Goal: Task Accomplishment & Management: Manage account settings

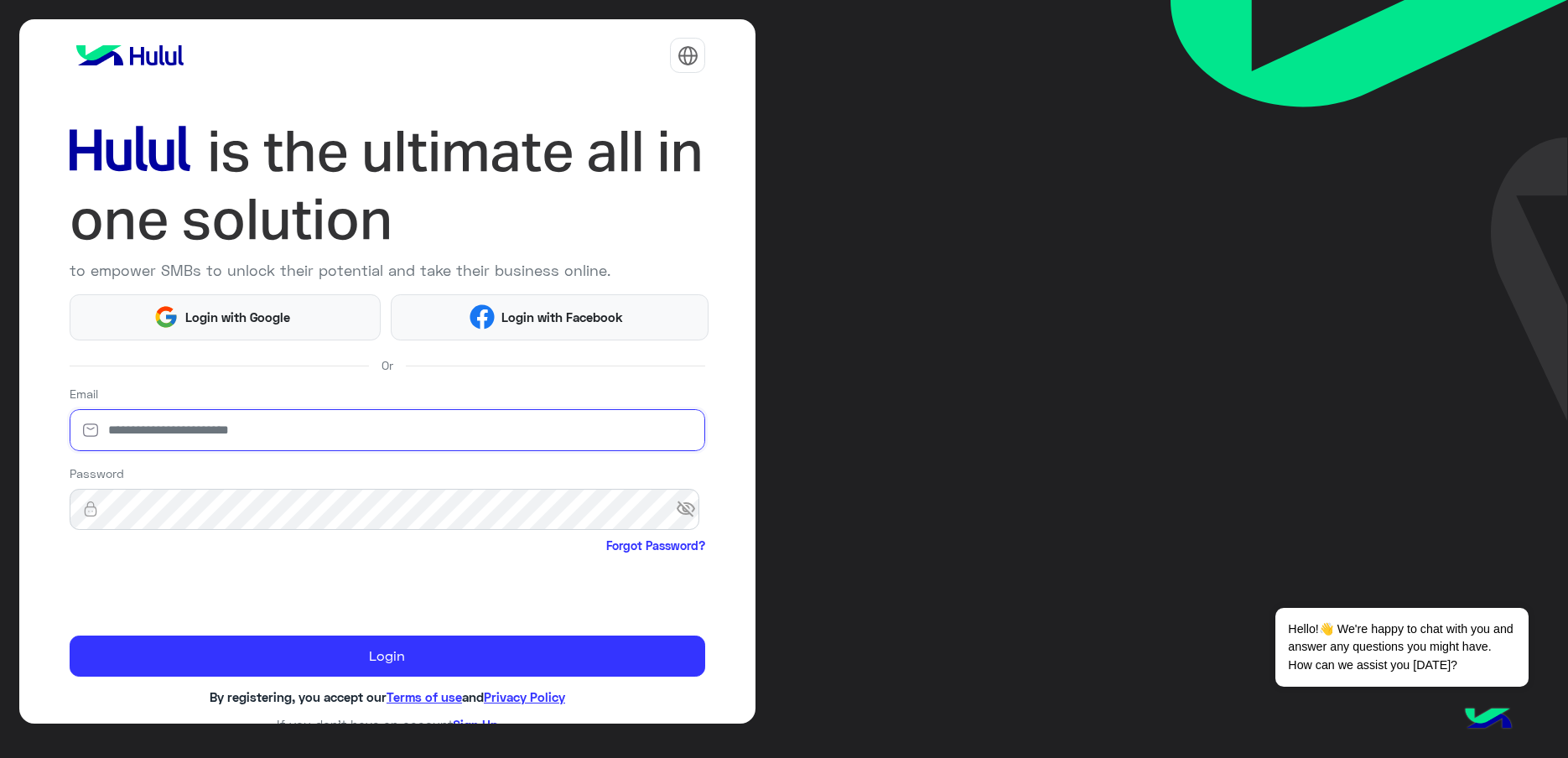
click at [197, 430] on input "email" at bounding box center [388, 430] width 637 height 42
type input "**********"
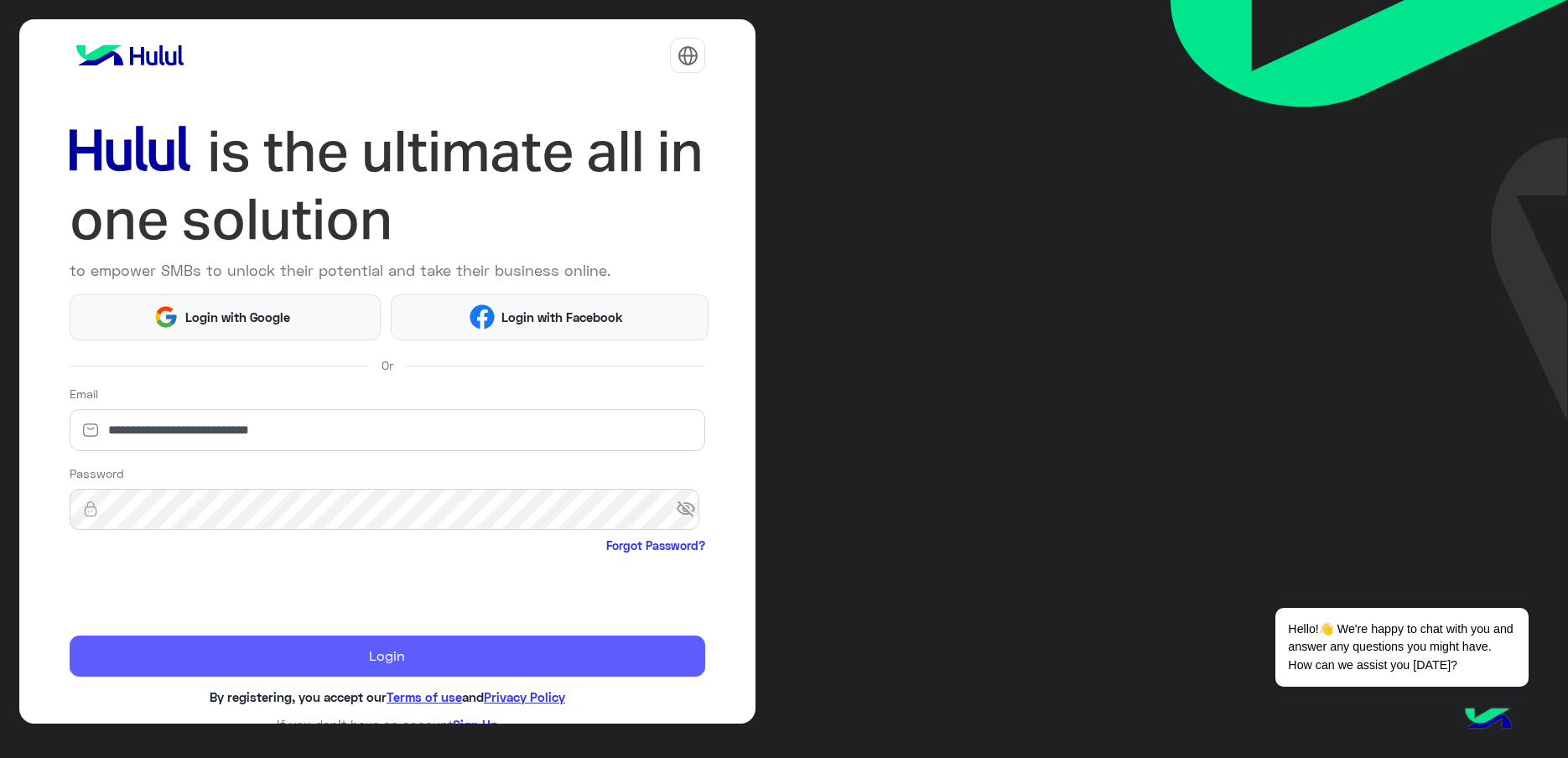
click at [475, 656] on button "Login" at bounding box center [388, 656] width 637 height 41
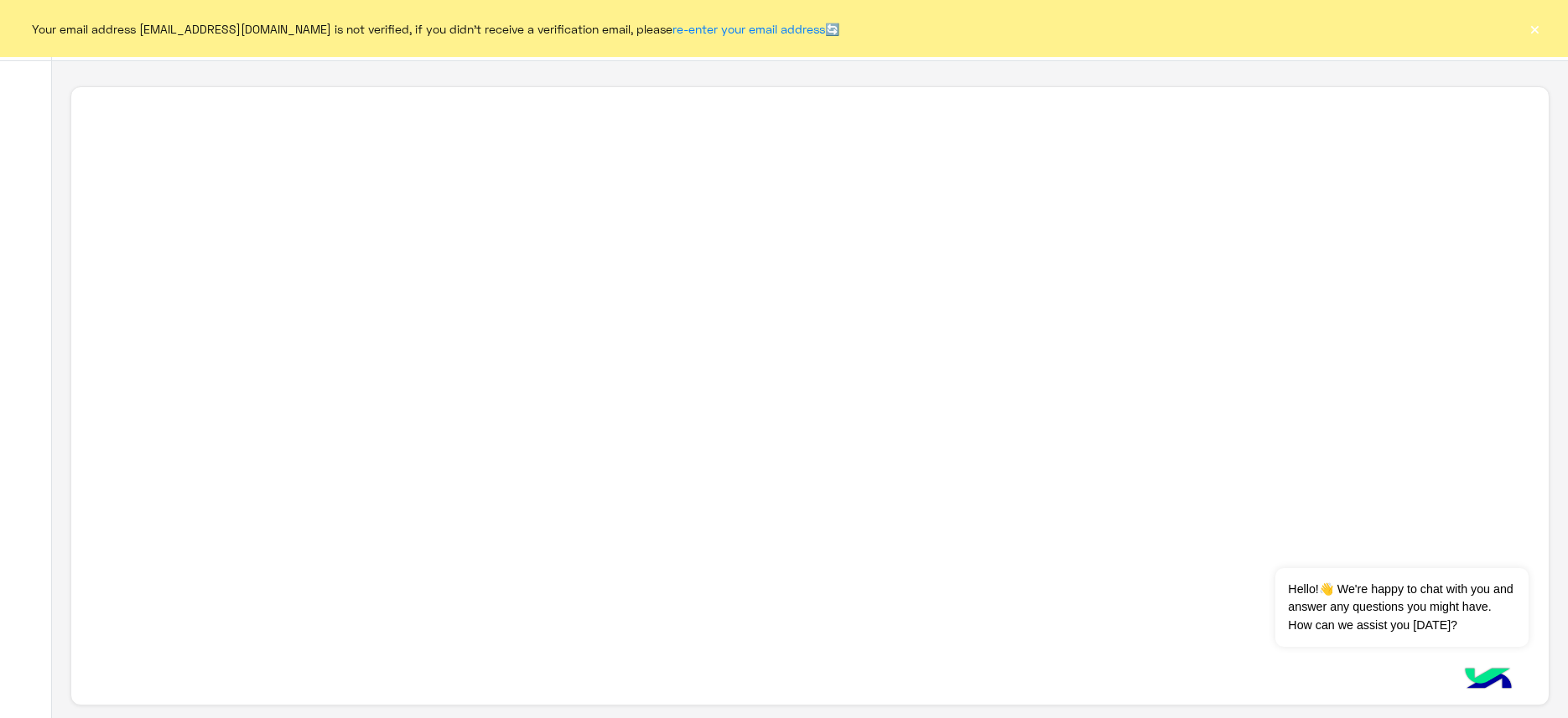
click at [1563, 31] on div "Your email address [EMAIL_ADDRESS][DOMAIN_NAME] is not verified, if you didn't …" at bounding box center [784, 28] width 1568 height 57
click at [1539, 23] on button "×" at bounding box center [1535, 28] width 17 height 17
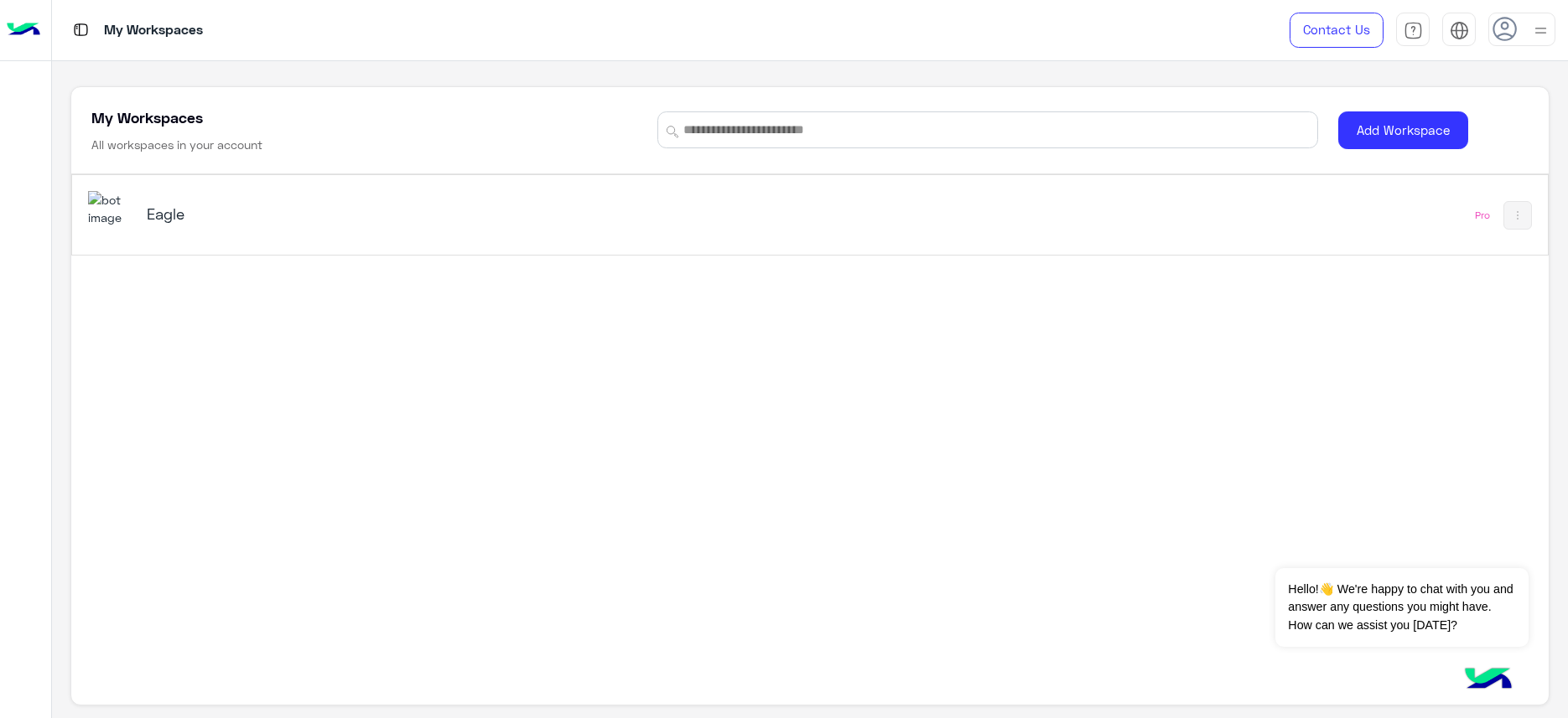
click at [187, 210] on h5 "Eagle" at bounding box center [406, 214] width 520 height 20
click at [147, 206] on h5 "Eagle" at bounding box center [406, 214] width 520 height 20
click at [1429, 550] on button "Dismiss ✕" at bounding box center [1479, 547] width 101 height 33
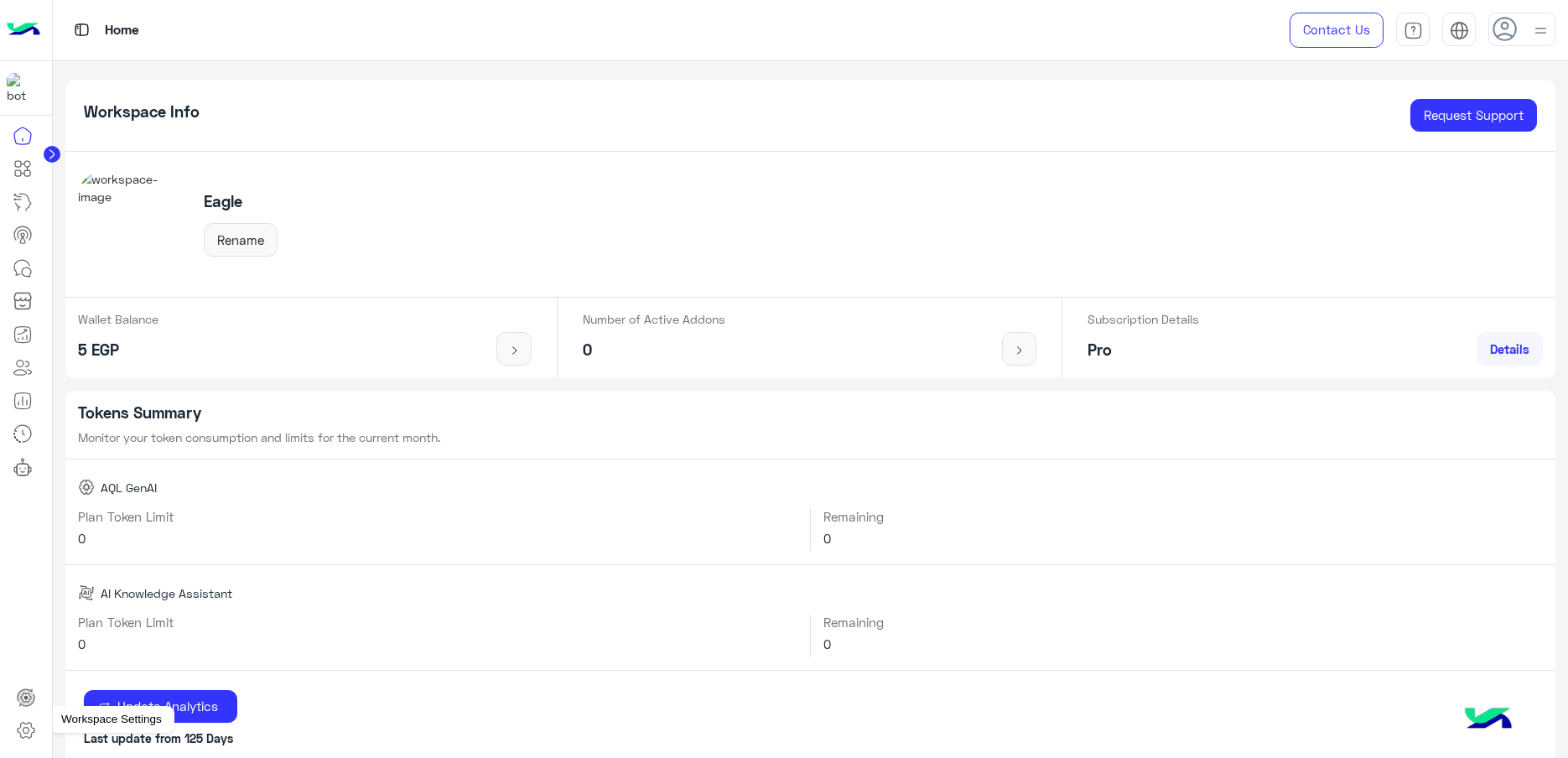
click at [24, 738] on icon at bounding box center [26, 730] width 20 height 20
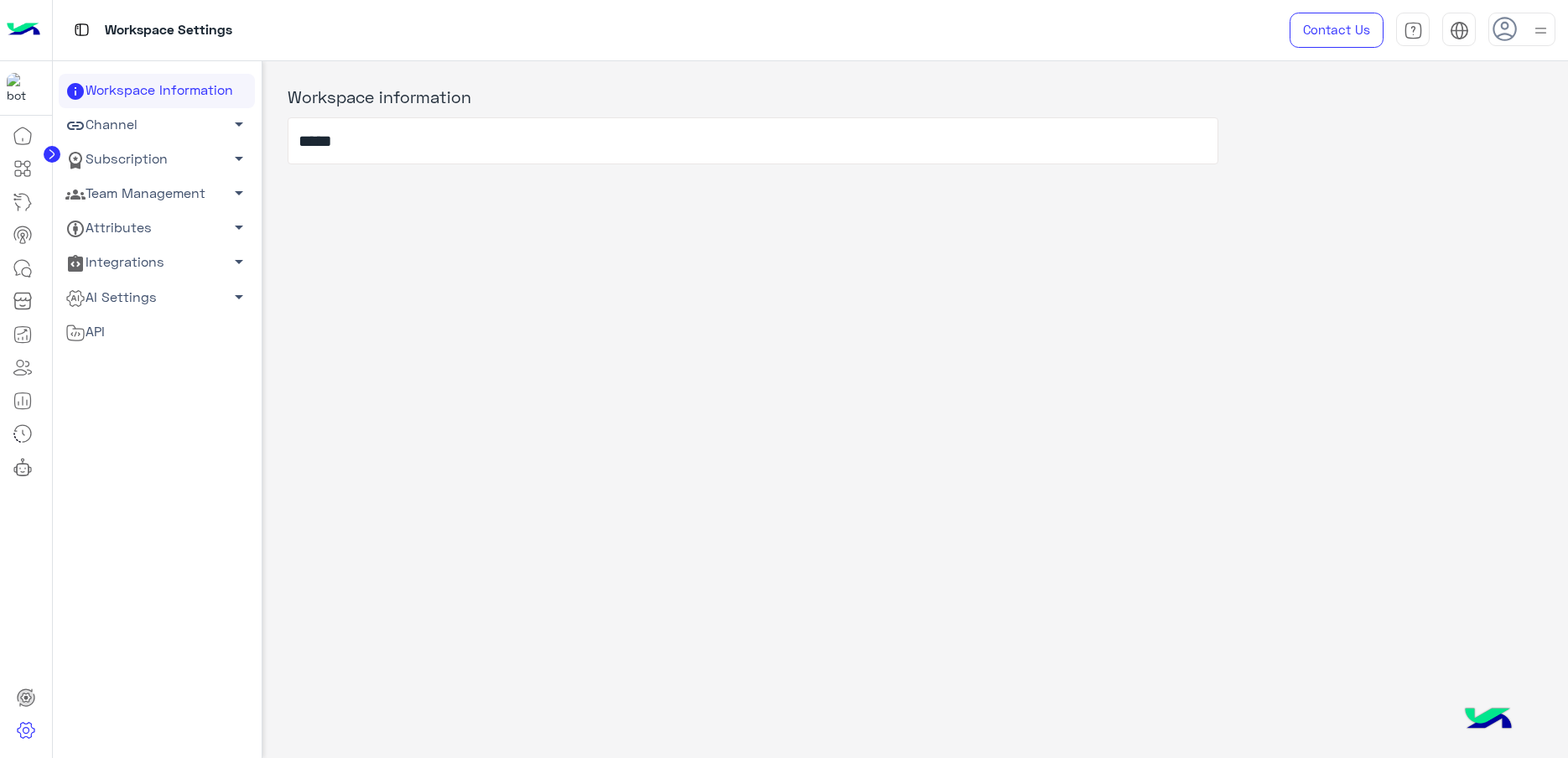
click at [135, 222] on link "Attributes arrow_drop_down" at bounding box center [156, 228] width 196 height 34
click at [152, 169] on link "Subscription arrow_drop_down" at bounding box center [156, 160] width 196 height 34
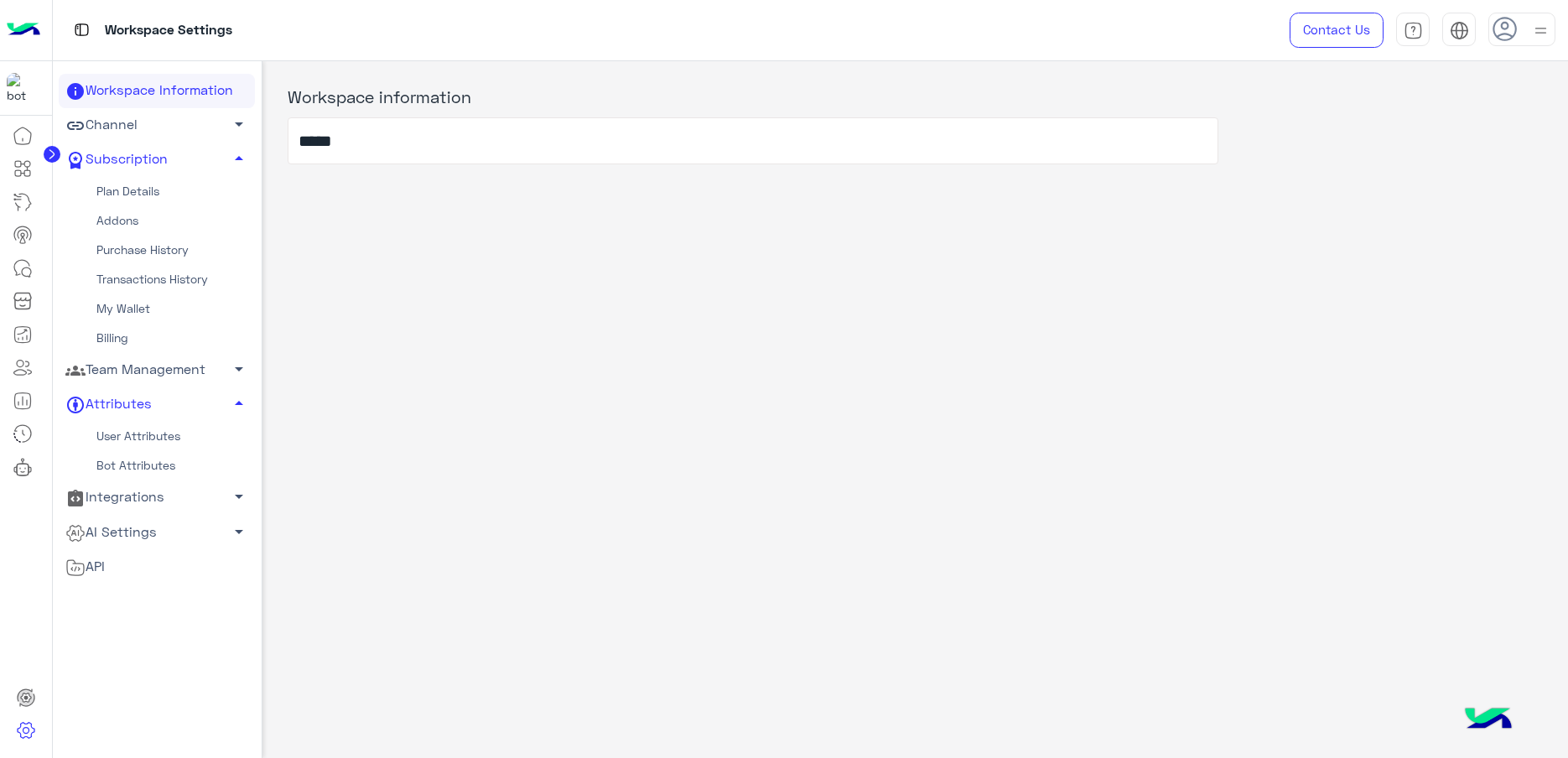
click at [156, 381] on link "Team Management arrow_drop_down" at bounding box center [156, 370] width 196 height 34
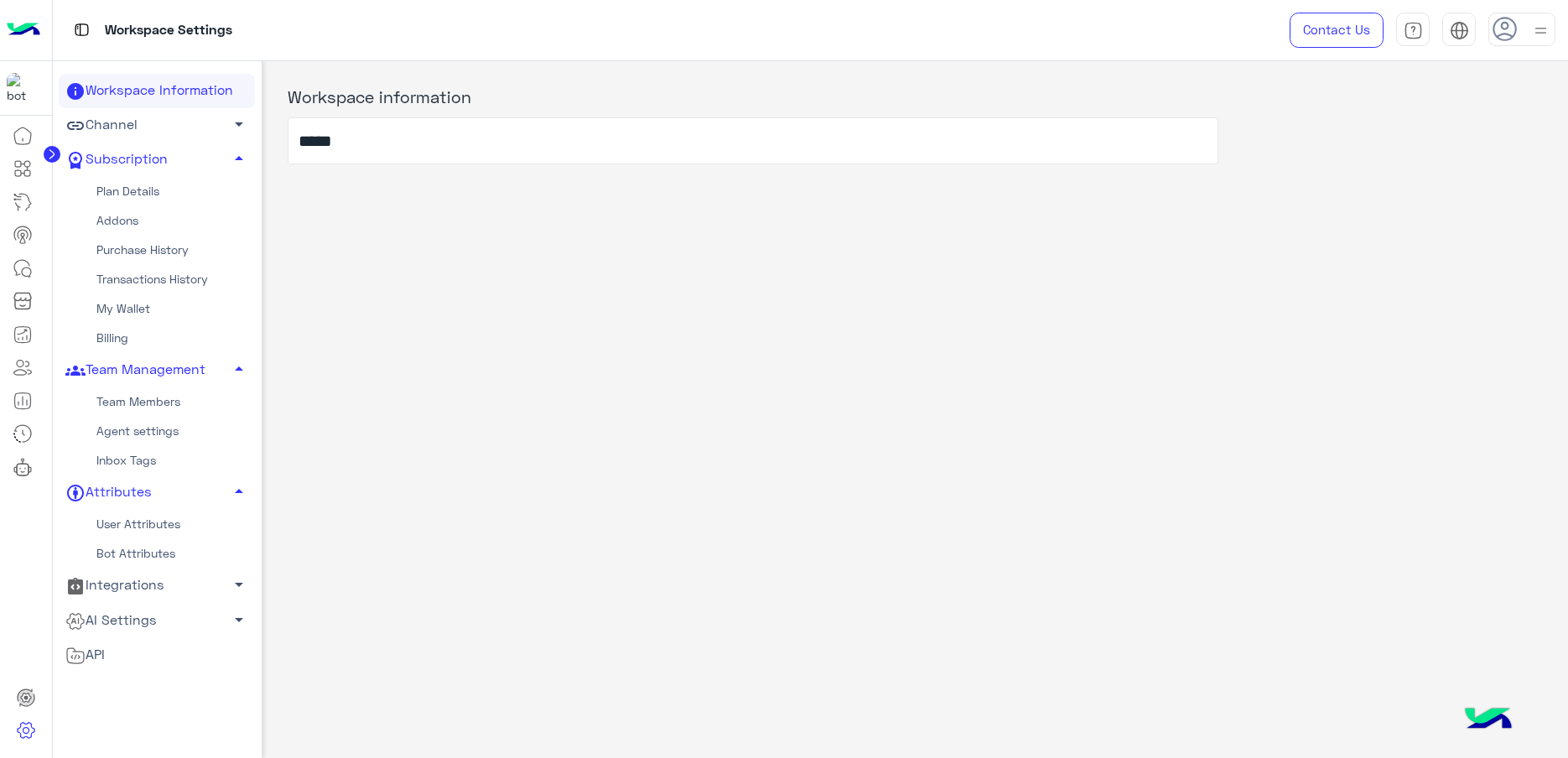
click at [145, 399] on link "Team Members" at bounding box center [156, 402] width 196 height 30
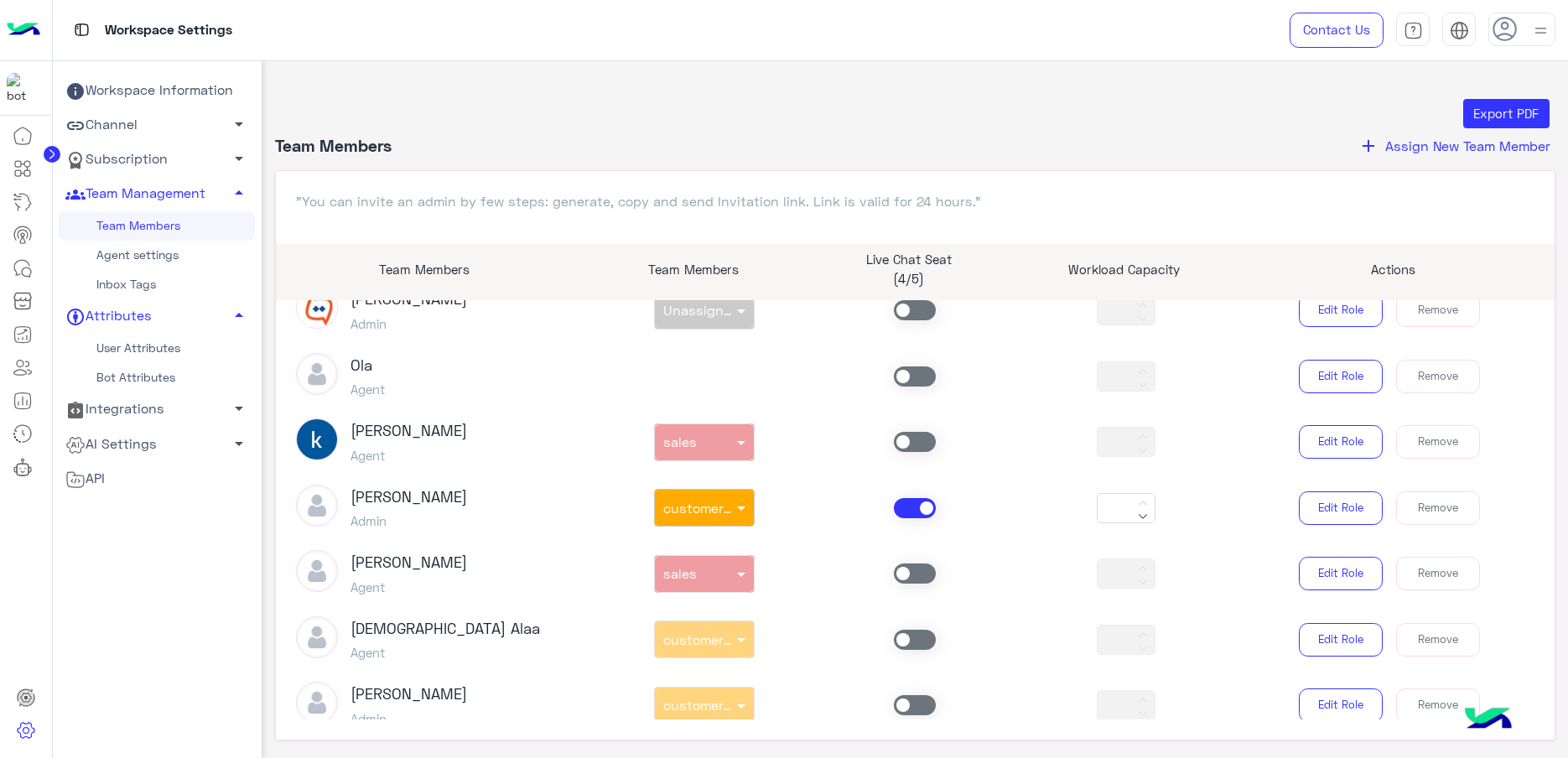
scroll to position [315, 0]
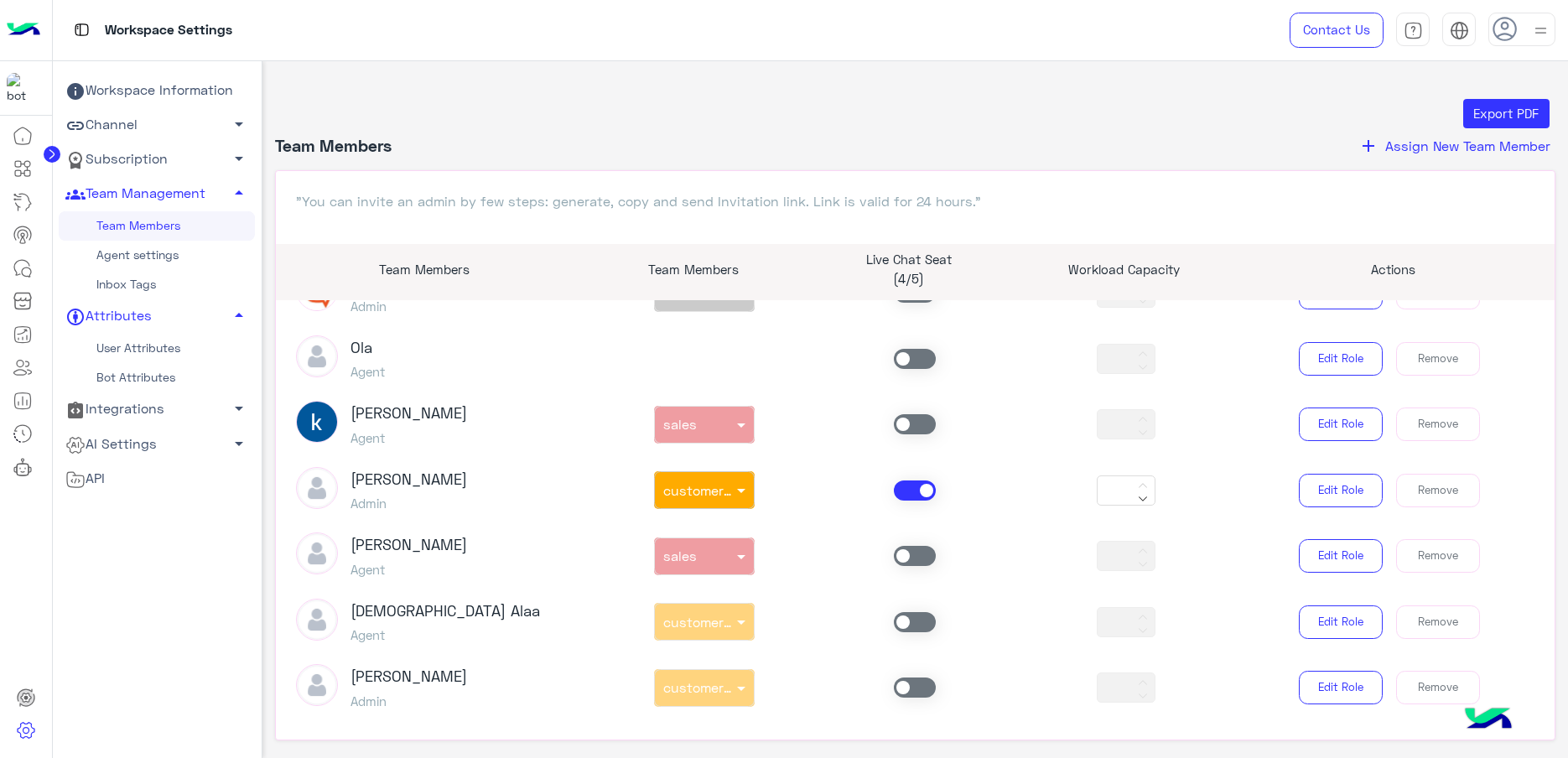
click at [904, 495] on span at bounding box center [914, 491] width 42 height 20
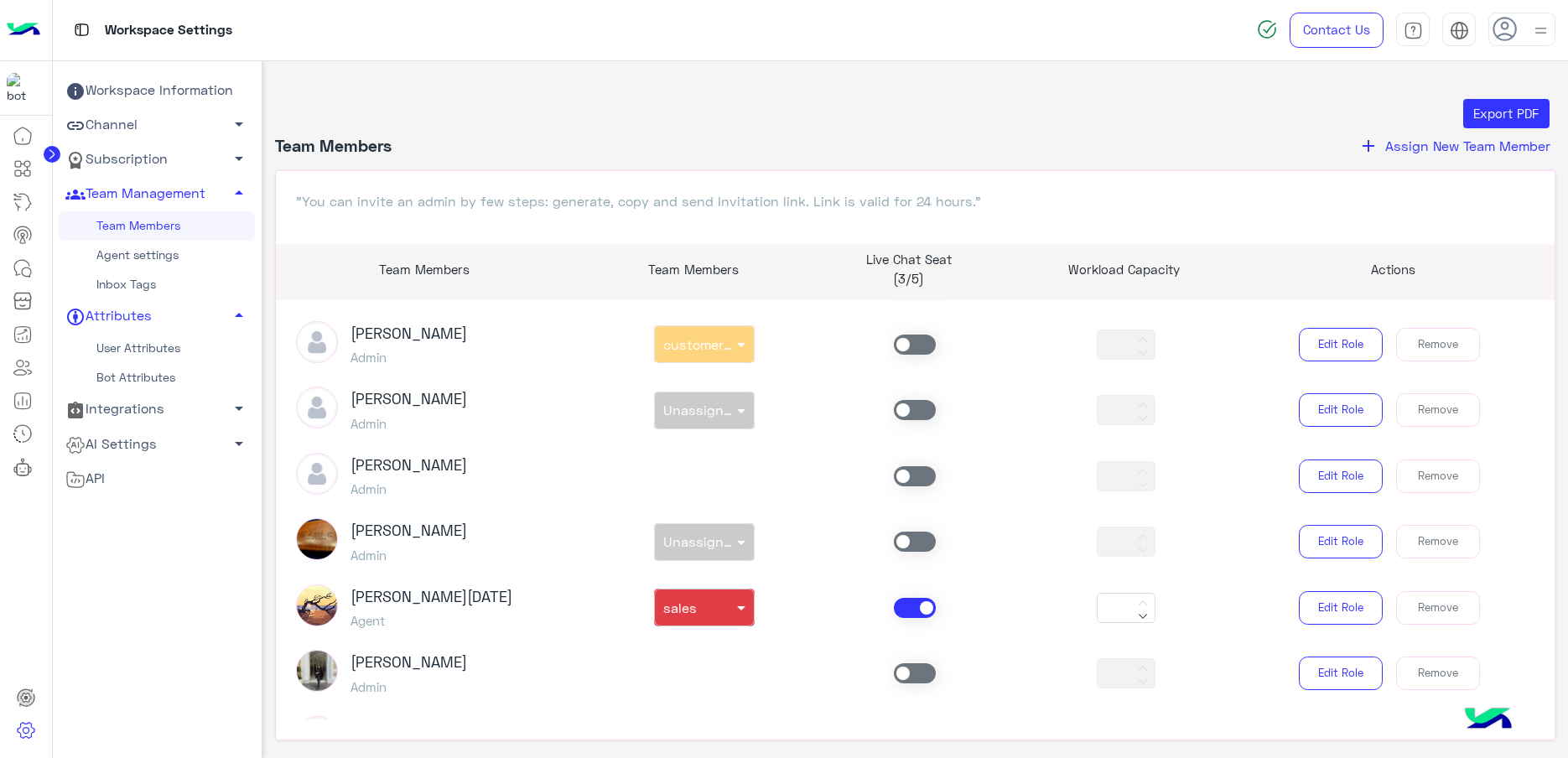
scroll to position [839, 0]
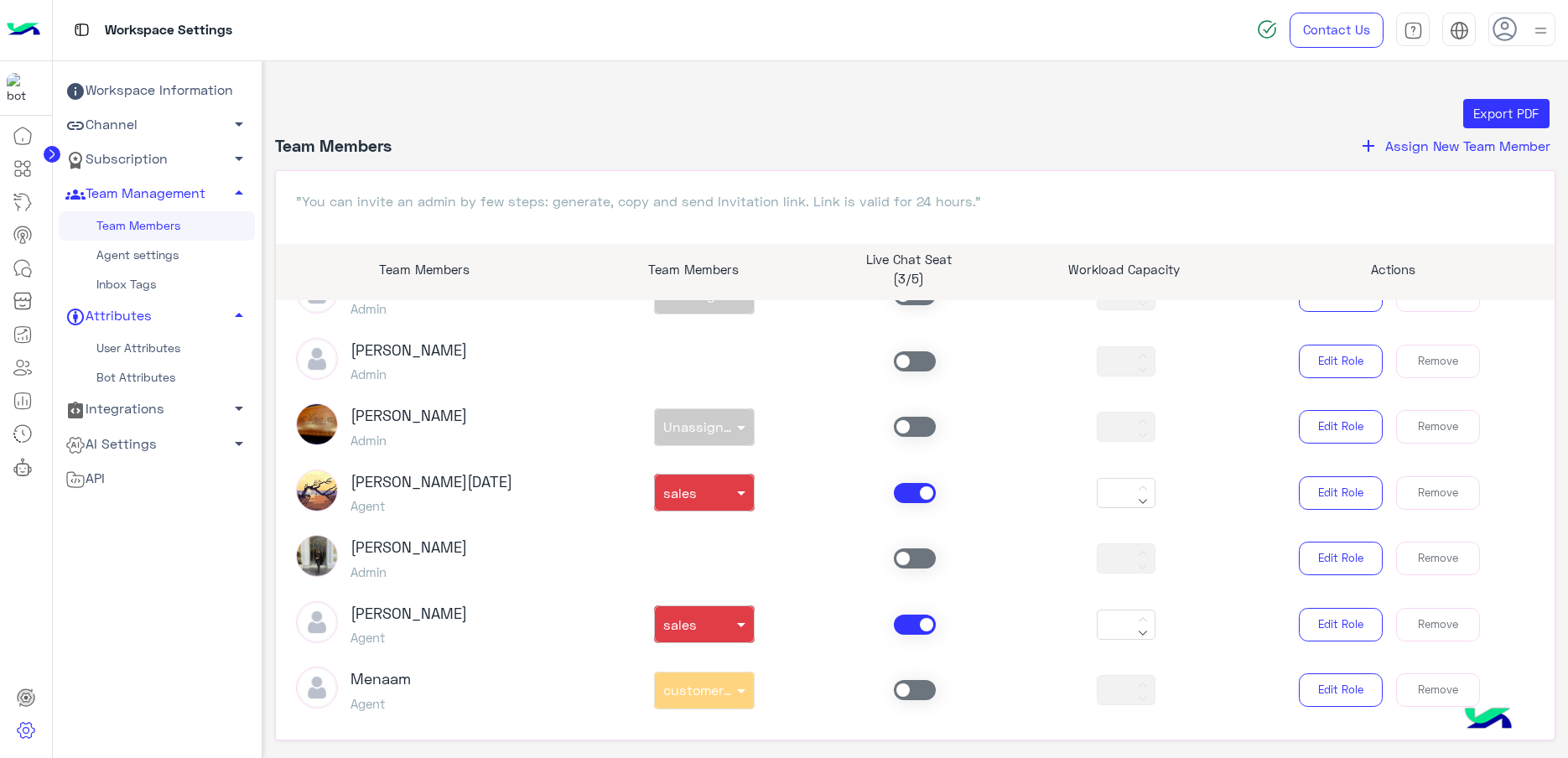
click at [904, 491] on span at bounding box center [914, 493] width 42 height 20
click at [916, 629] on span at bounding box center [914, 625] width 42 height 20
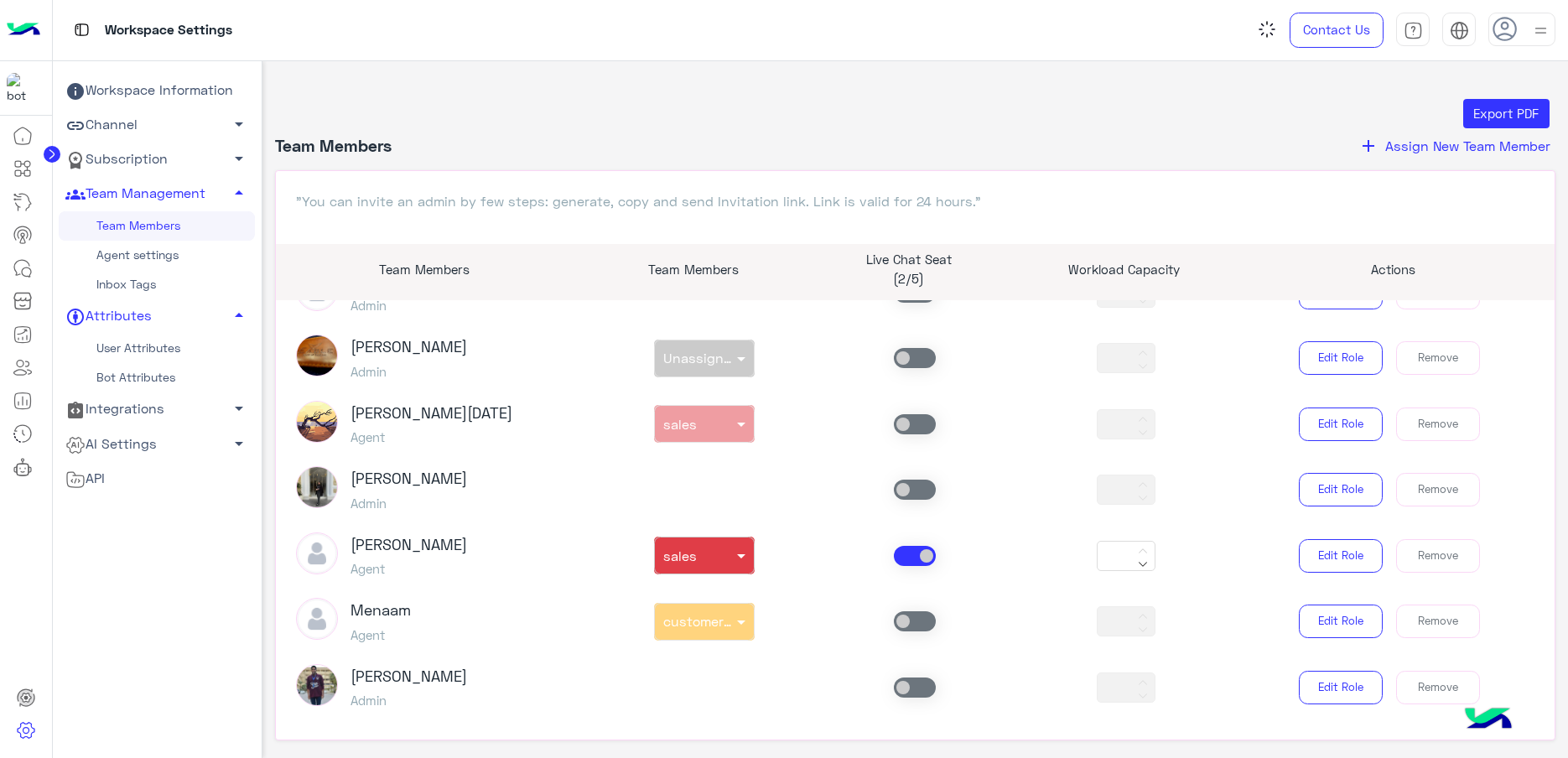
scroll to position [943, 0]
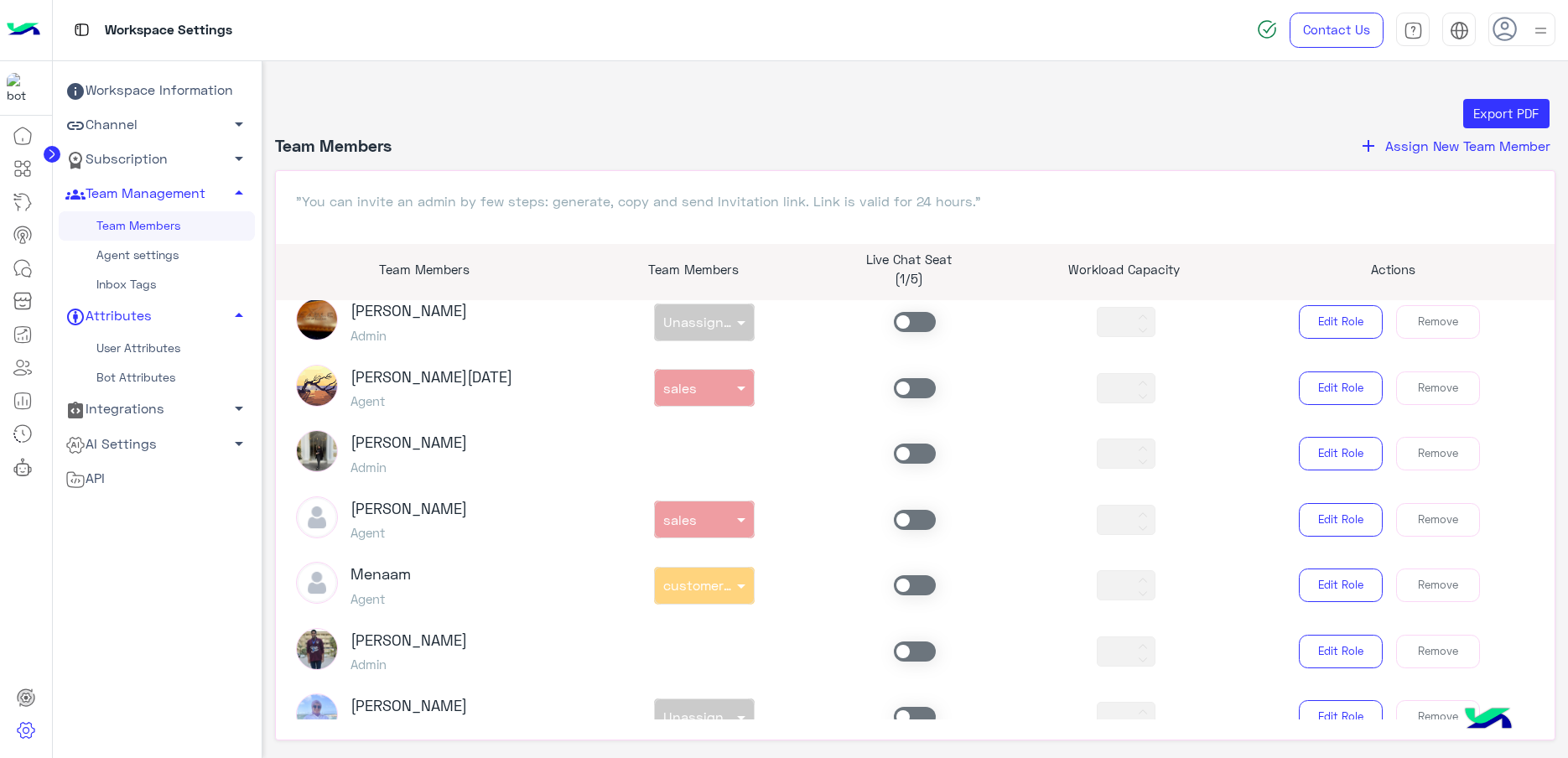
click at [902, 599] on div "Menaam Agent non × customer support *** Edit Role Remove" at bounding box center [915, 585] width 1265 height 47
click at [906, 589] on span at bounding box center [914, 585] width 42 height 20
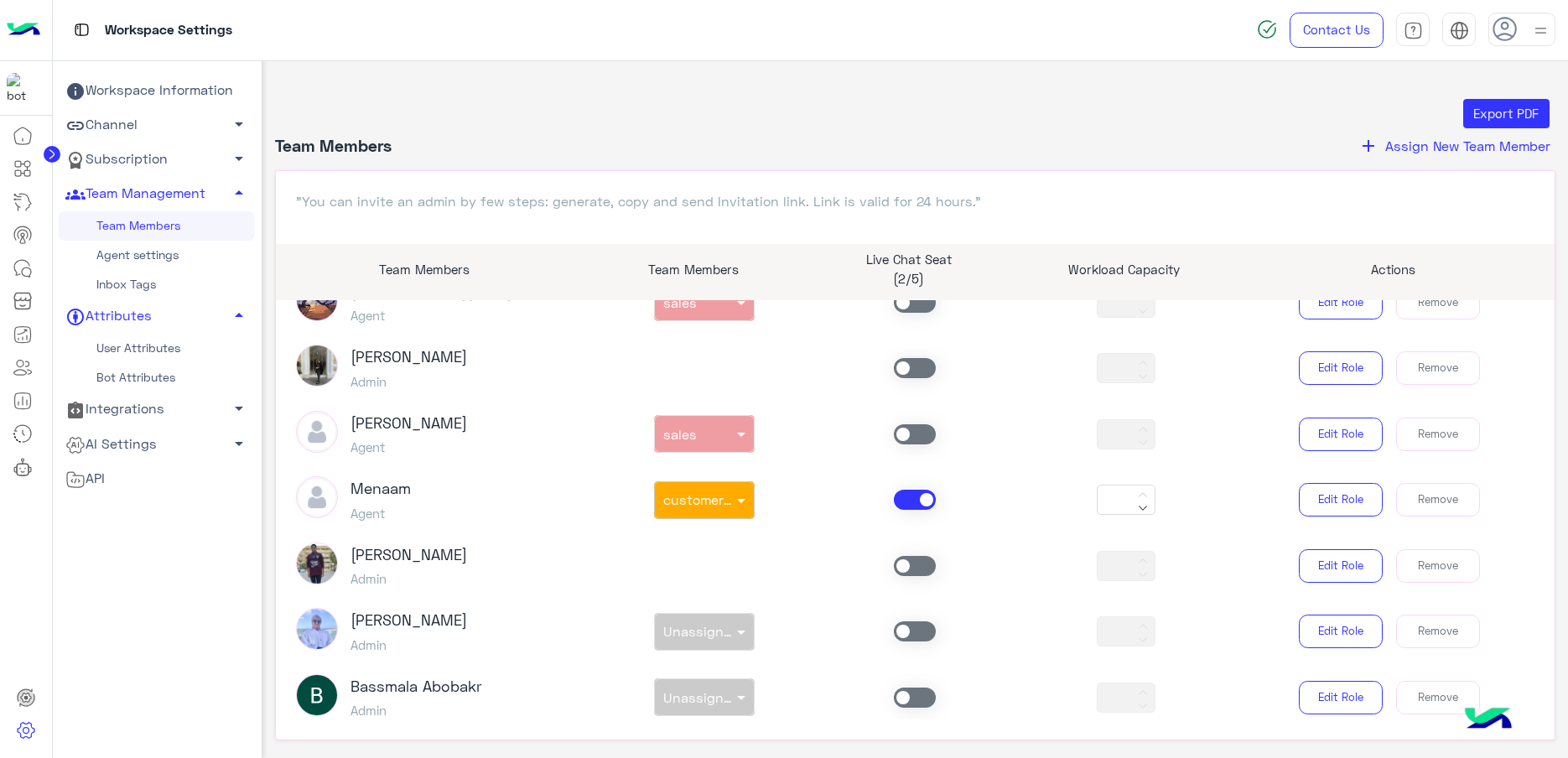
scroll to position [1117, 0]
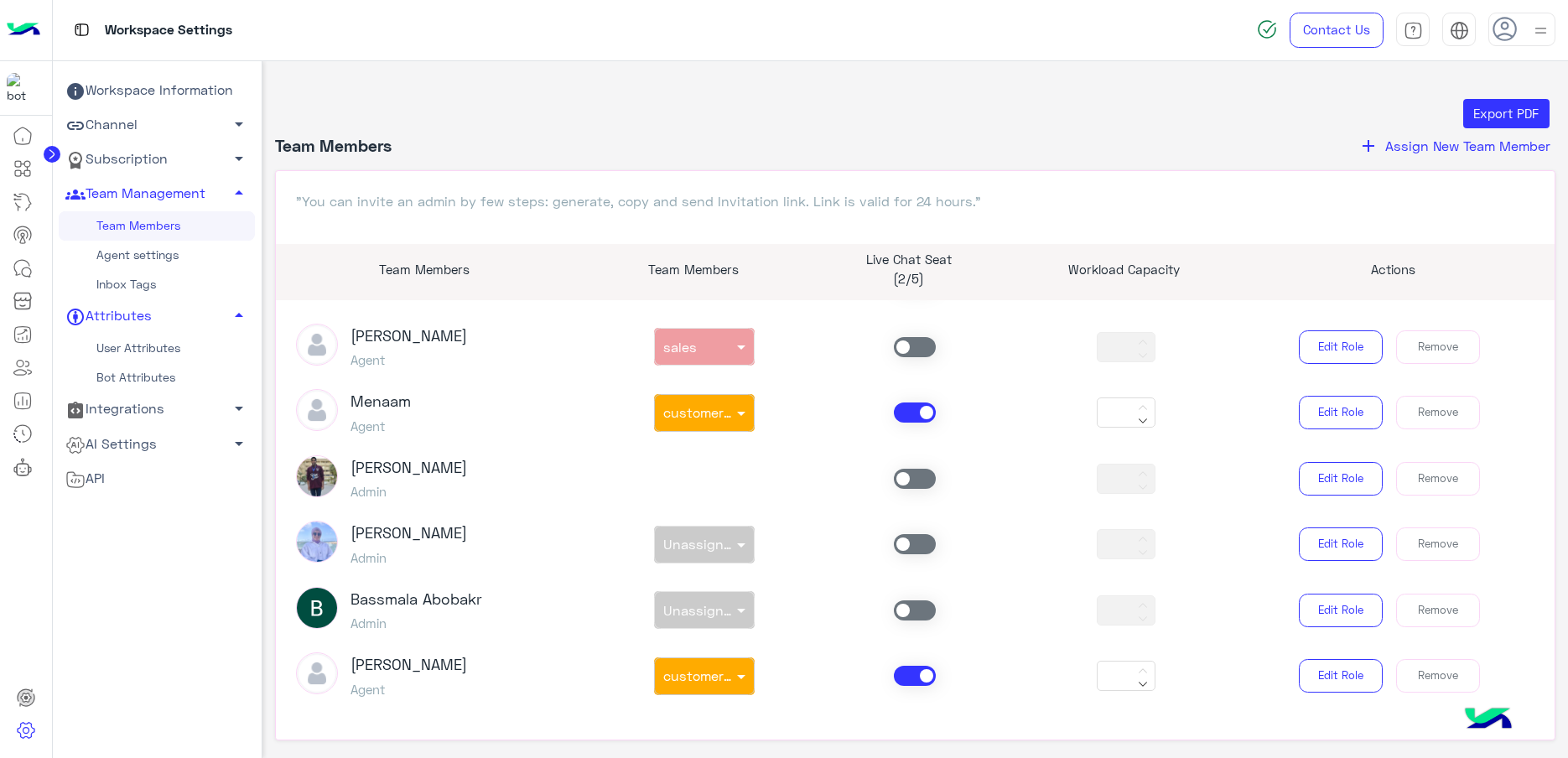
click at [916, 686] on div "abdalla mahmoud Agent non × customer support *** Edit Role Remove" at bounding box center [915, 676] width 1265 height 47
click at [912, 674] on span at bounding box center [914, 676] width 42 height 20
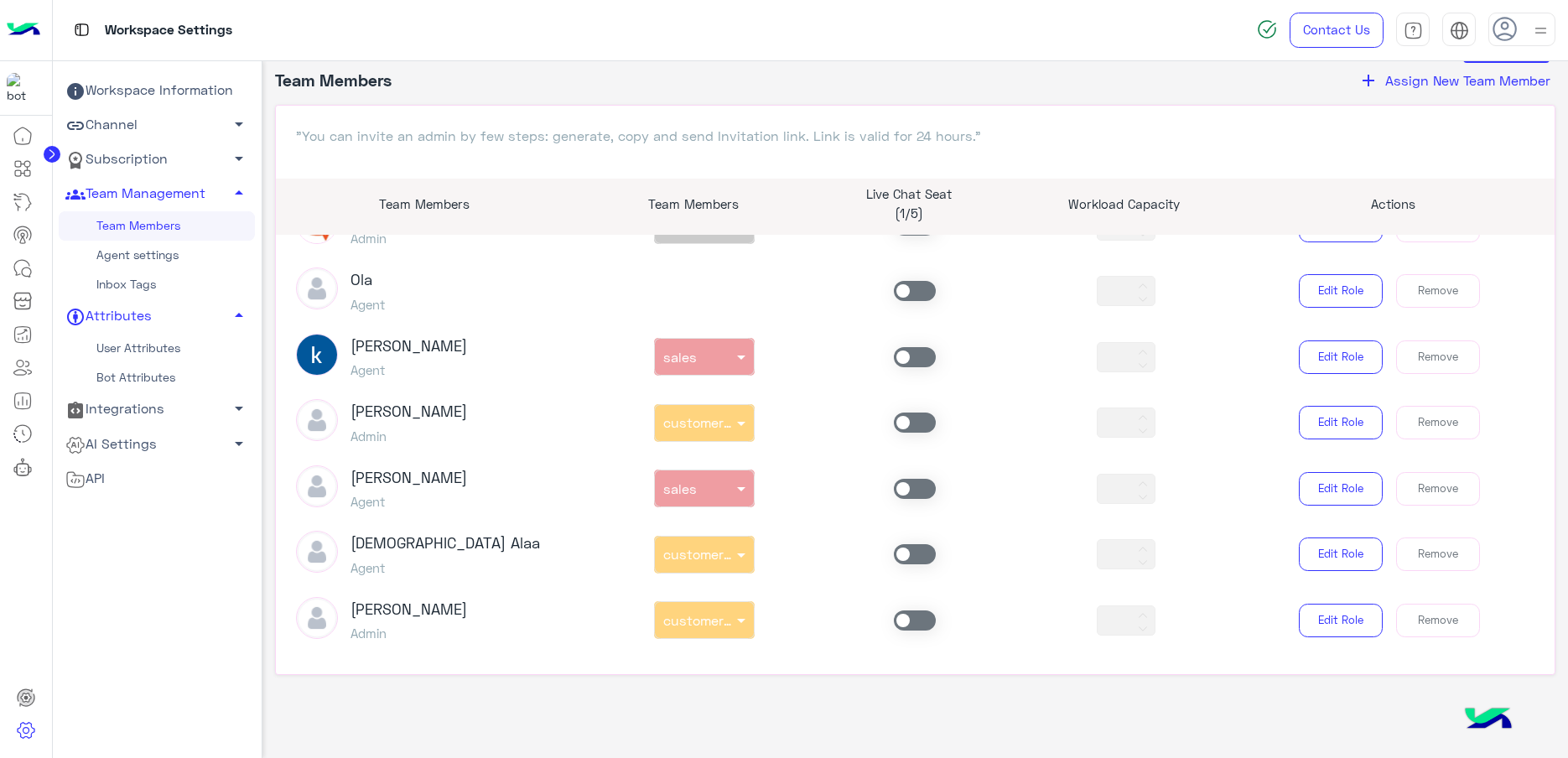
scroll to position [278, 0]
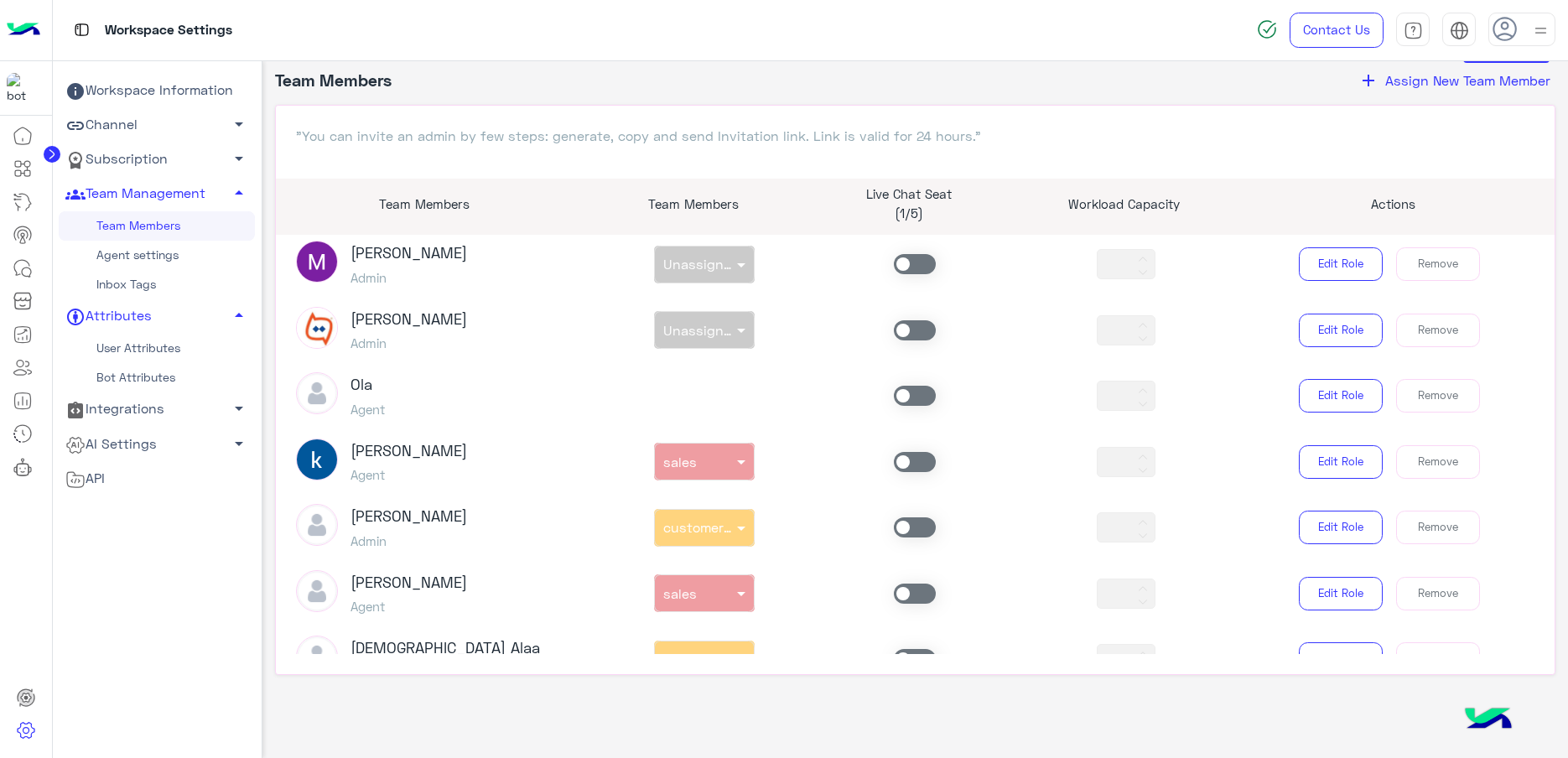
click at [911, 461] on span at bounding box center [914, 462] width 42 height 20
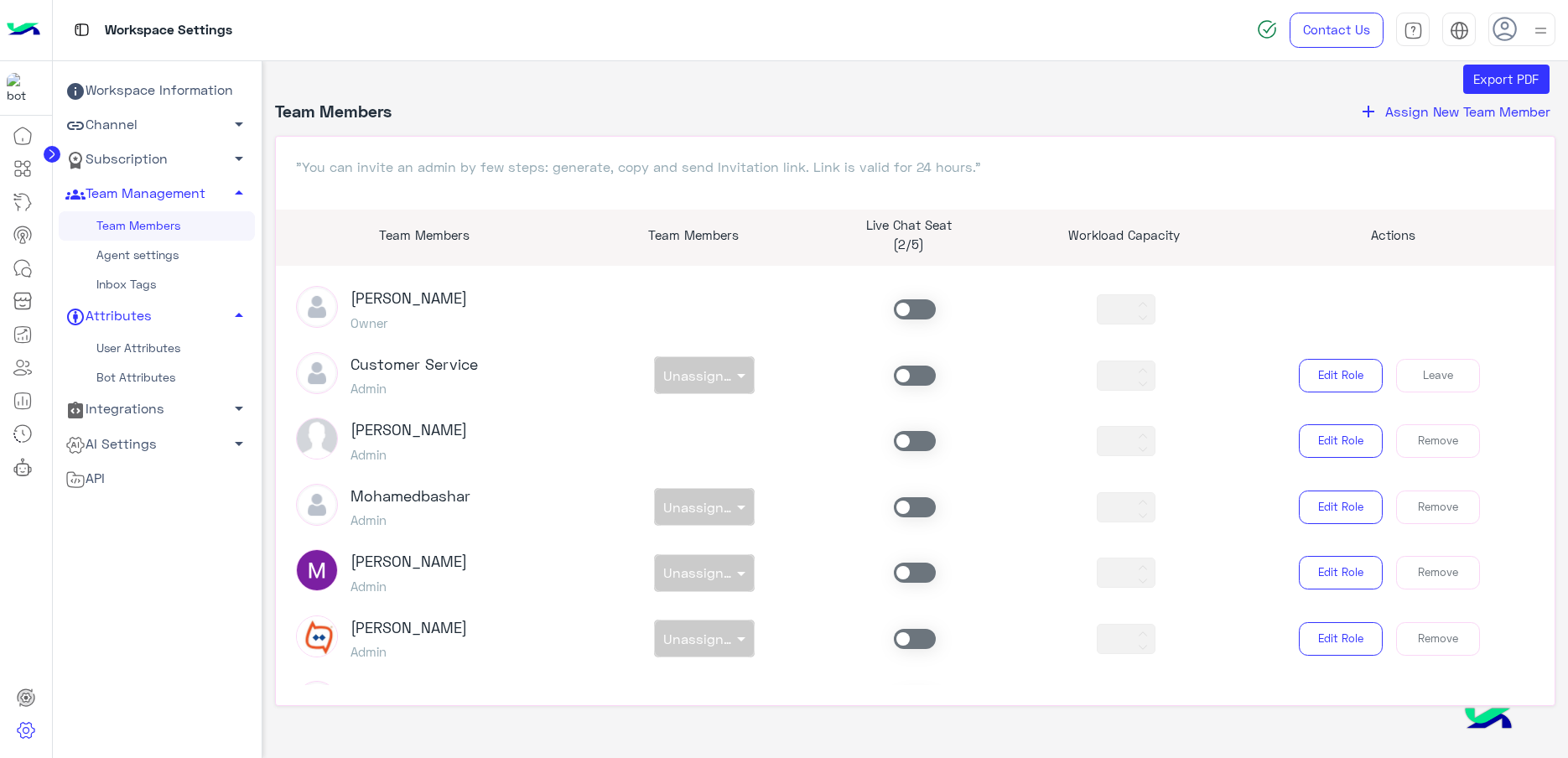
scroll to position [0, 0]
